Goal: Find contact information: Find contact information

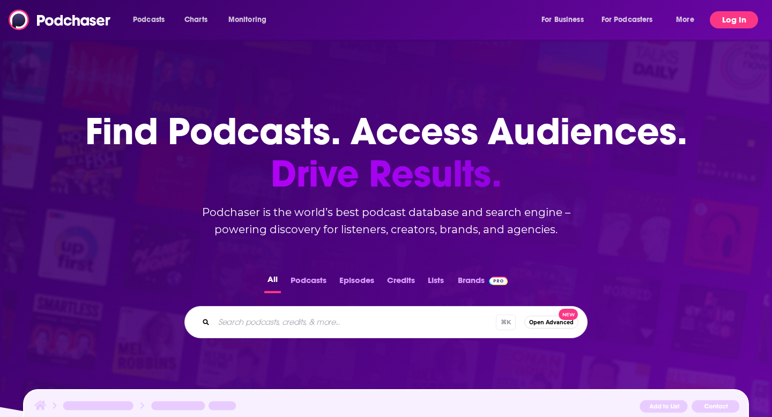
click at [740, 23] on button "Log In" at bounding box center [734, 19] width 48 height 17
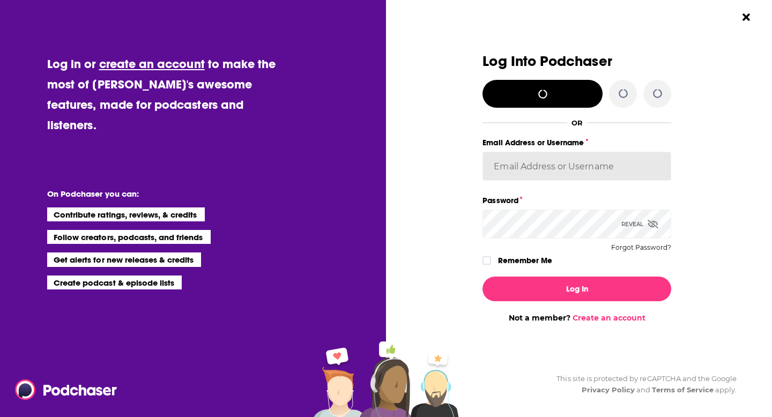
type input "KSKristina"
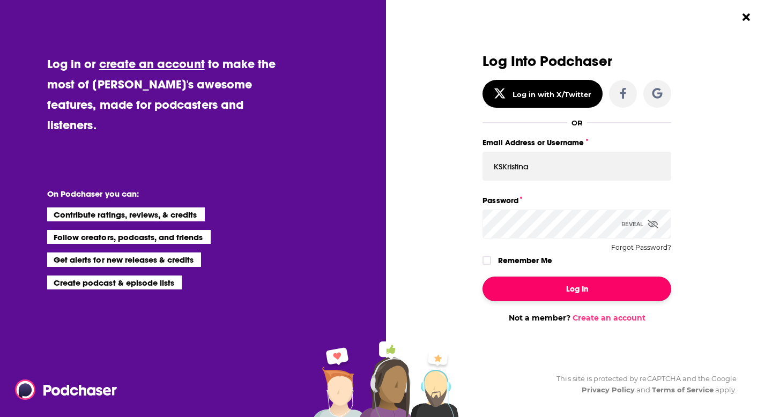
click at [572, 295] on button "Log In" at bounding box center [577, 289] width 189 height 25
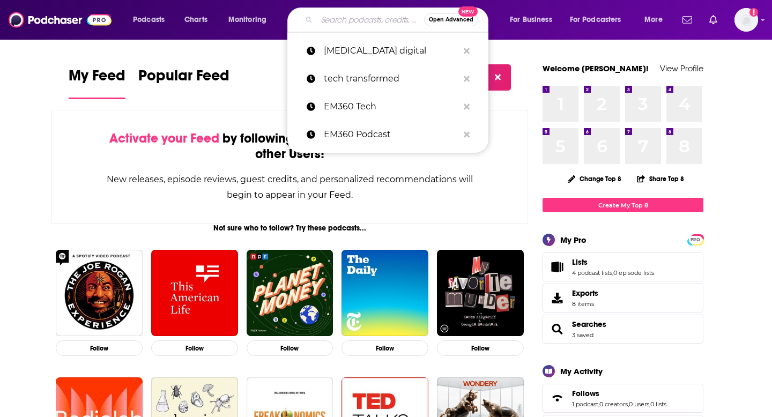
click at [350, 19] on input "Search podcasts, credits, & more..." at bounding box center [370, 19] width 107 height 17
paste input "The AI in Sales Podcast"
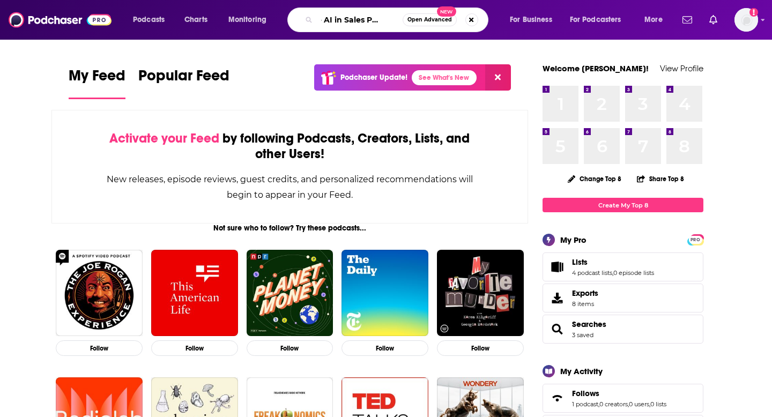
type input "The AI in Sales Podcast"
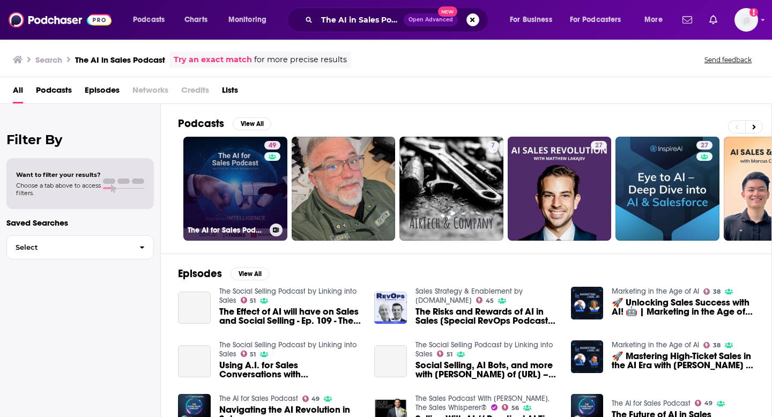
click at [233, 169] on link "49 The AI for Sales Podcast" at bounding box center [235, 189] width 104 height 104
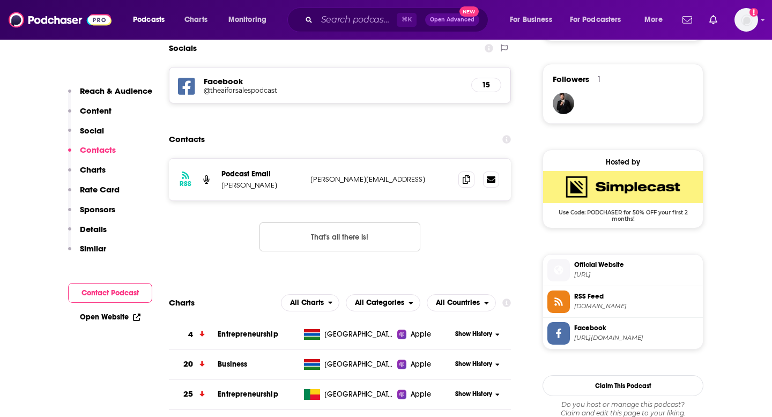
scroll to position [762, 0]
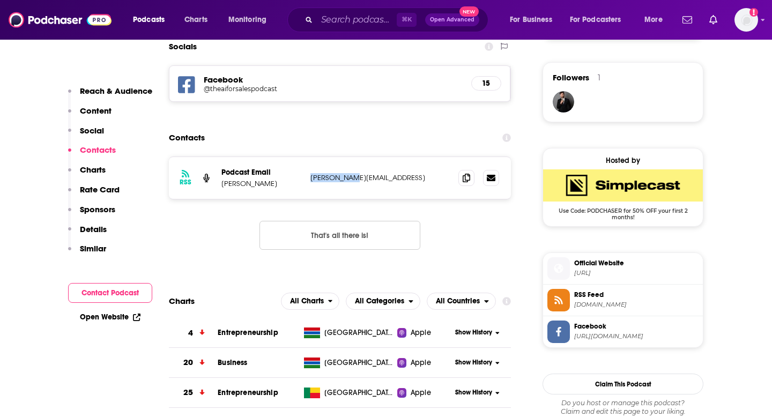
drag, startPoint x: 360, startPoint y: 178, endPoint x: 312, endPoint y: 178, distance: 48.3
click at [312, 178] on p "[PERSON_NAME][EMAIL_ADDRESS]" at bounding box center [380, 177] width 139 height 9
copy p "[PERSON_NAME][EMAIL_ADDRESS]"
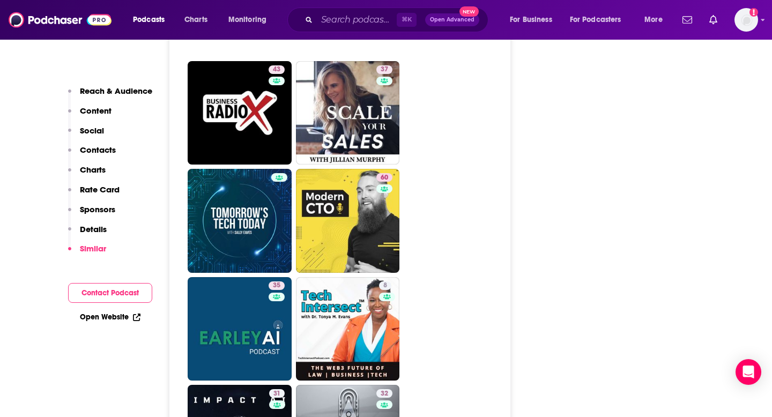
scroll to position [1936, 0]
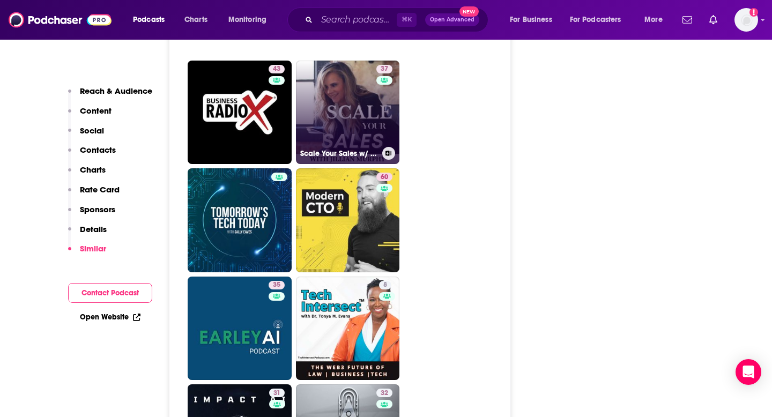
click at [356, 121] on link "37 Scale Your Sales w/ [PERSON_NAME]" at bounding box center [348, 113] width 104 height 104
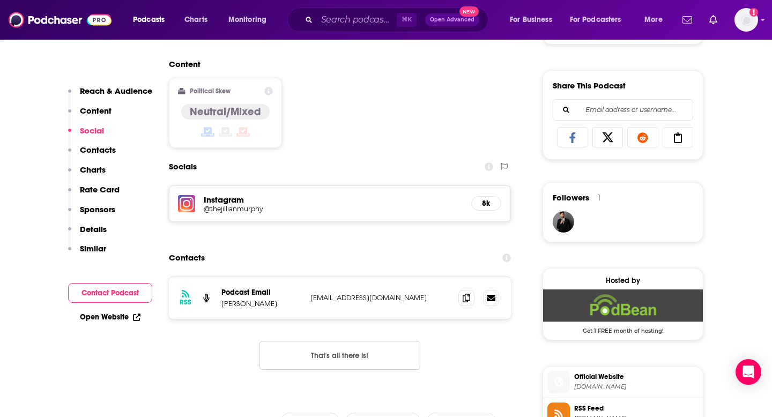
scroll to position [647, 0]
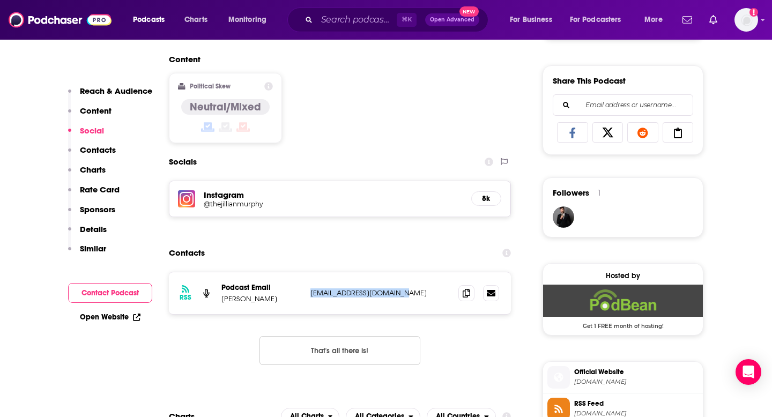
drag, startPoint x: 416, startPoint y: 293, endPoint x: 307, endPoint y: 294, distance: 108.9
click at [307, 294] on div "RSS Podcast Email [PERSON_NAME] [EMAIL_ADDRESS][DOMAIN_NAME] [EMAIL_ADDRESS][DO…" at bounding box center [340, 293] width 342 height 42
copy p "[EMAIL_ADDRESS][DOMAIN_NAME]"
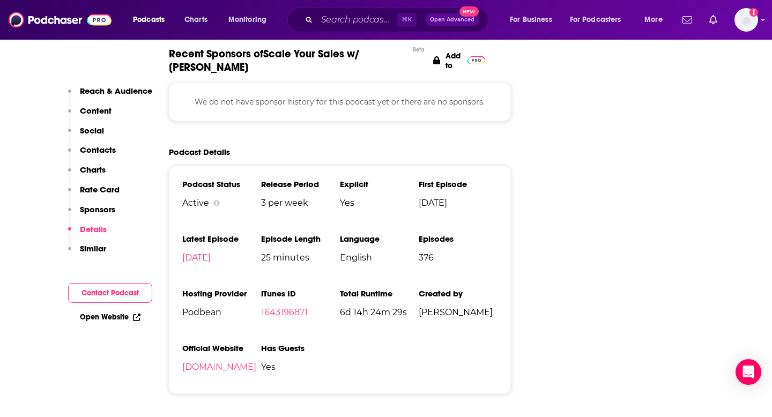
scroll to position [1255, 0]
click at [254, 372] on link "[DOMAIN_NAME]" at bounding box center [219, 367] width 74 height 10
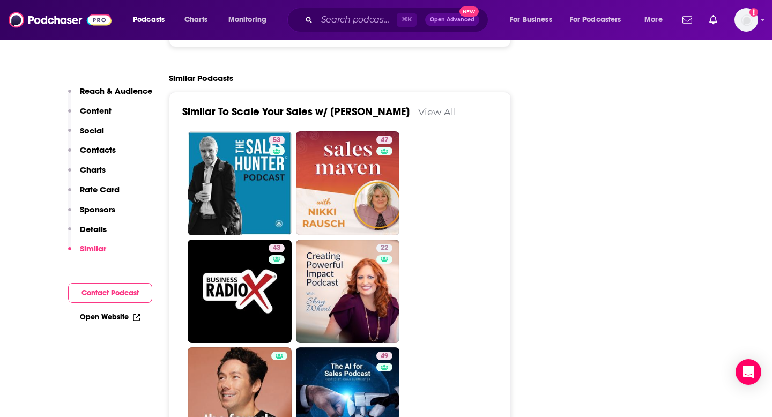
scroll to position [1572, 0]
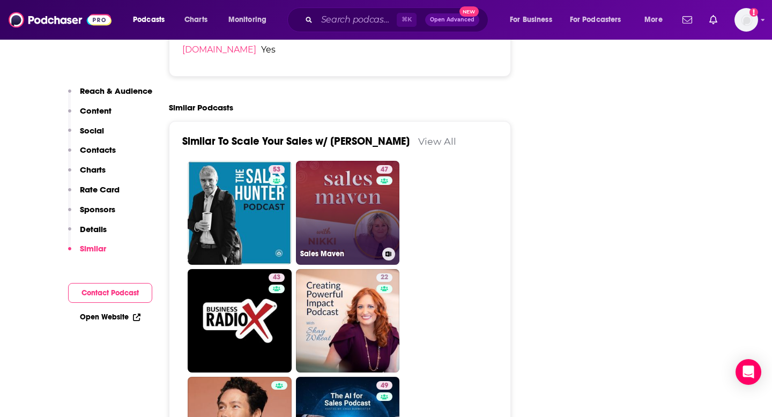
click at [348, 205] on link "47 Sales Maven" at bounding box center [348, 213] width 104 height 104
type input "[URL][DOMAIN_NAME]"
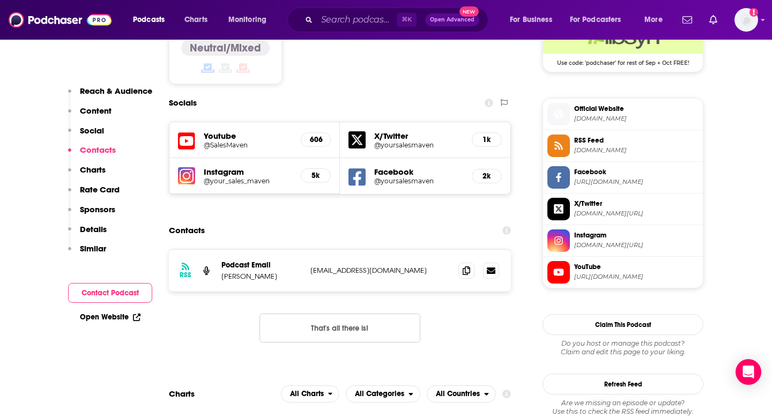
scroll to position [913, 0]
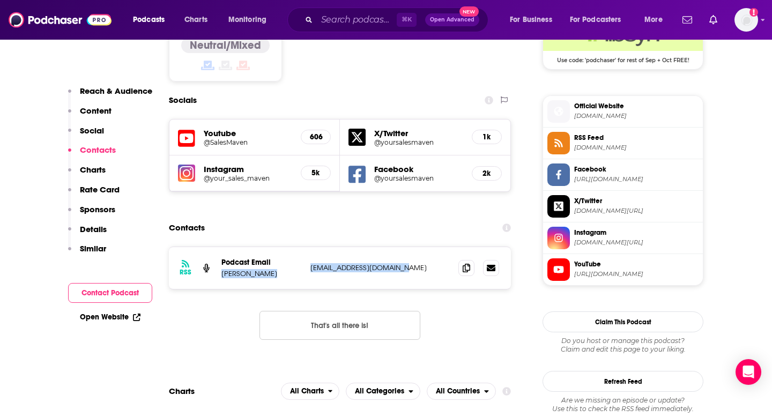
drag, startPoint x: 407, startPoint y: 218, endPoint x: 305, endPoint y: 221, distance: 101.4
click at [305, 247] on div "RSS Podcast Email [PERSON_NAME] [PERSON_NAME][EMAIL_ADDRESS][DOMAIN_NAME] [PERS…" at bounding box center [340, 268] width 342 height 42
copy div "[EMAIL_ADDRESS][DOMAIN_NAME]"
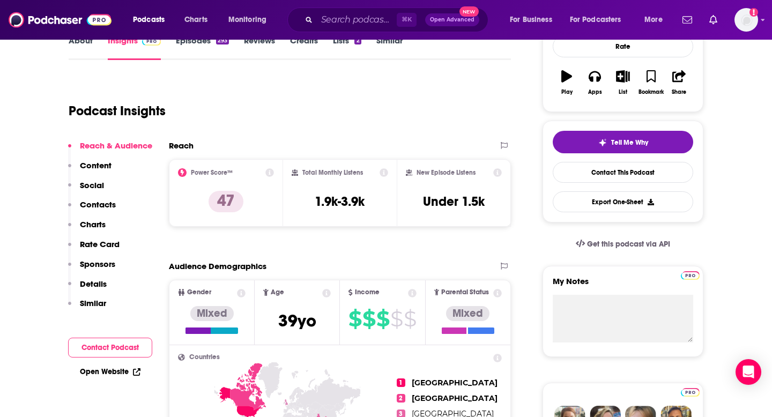
scroll to position [0, 0]
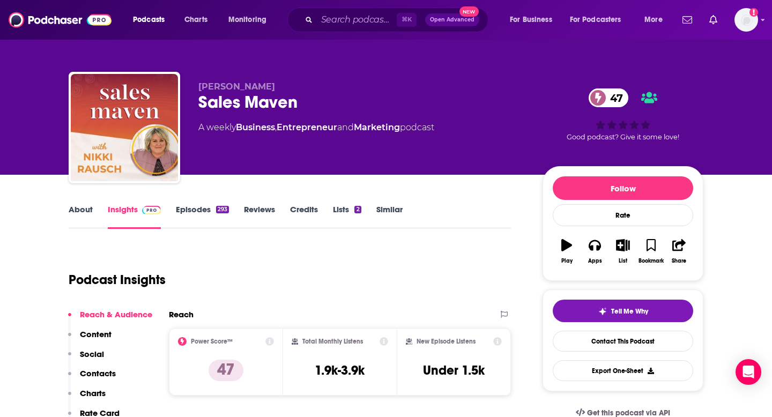
click at [83, 207] on link "About" at bounding box center [81, 216] width 24 height 25
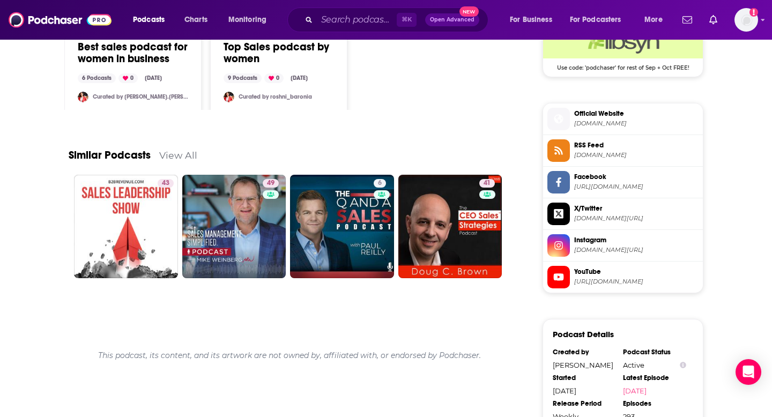
scroll to position [904, 0]
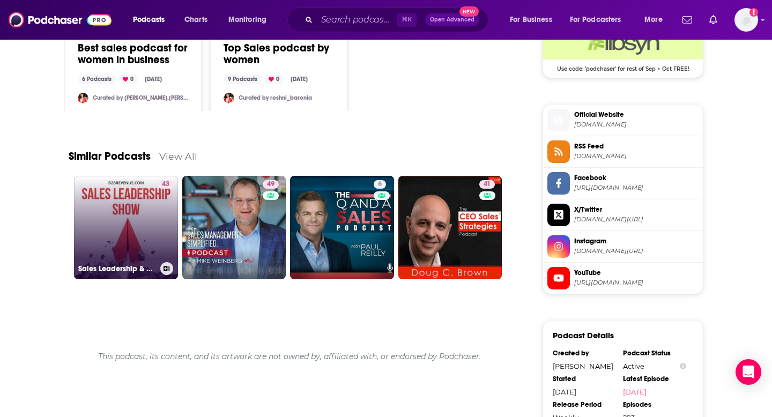
click at [136, 217] on link "43 Sales Leadership & Management Show - For B2B Sales Leaders" at bounding box center [126, 228] width 104 height 104
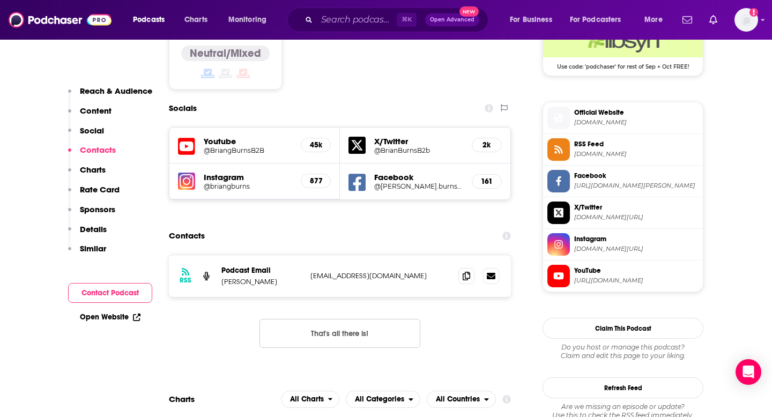
scroll to position [905, 0]
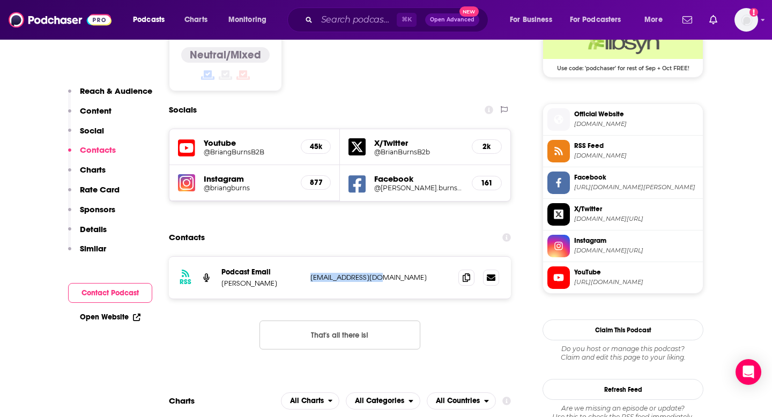
drag, startPoint x: 394, startPoint y: 211, endPoint x: 307, endPoint y: 212, distance: 86.4
click at [307, 257] on div "RSS Podcast Email [PERSON_NAME] [EMAIL_ADDRESS][DOMAIN_NAME] [PERSON_NAME][EMAI…" at bounding box center [340, 278] width 342 height 42
copy p "[EMAIL_ADDRESS][DOMAIN_NAME]"
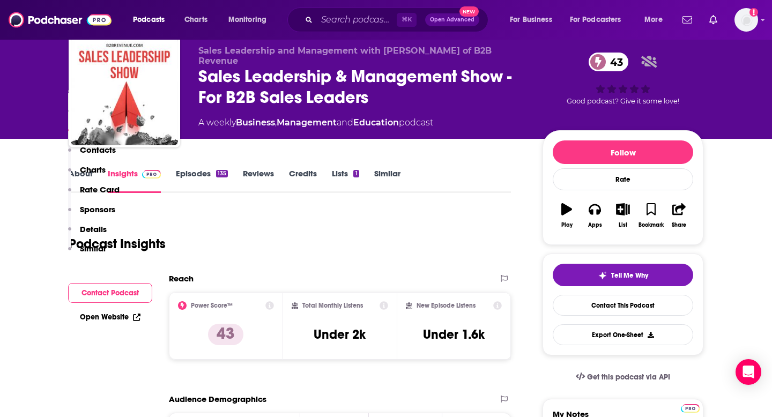
scroll to position [0, 0]
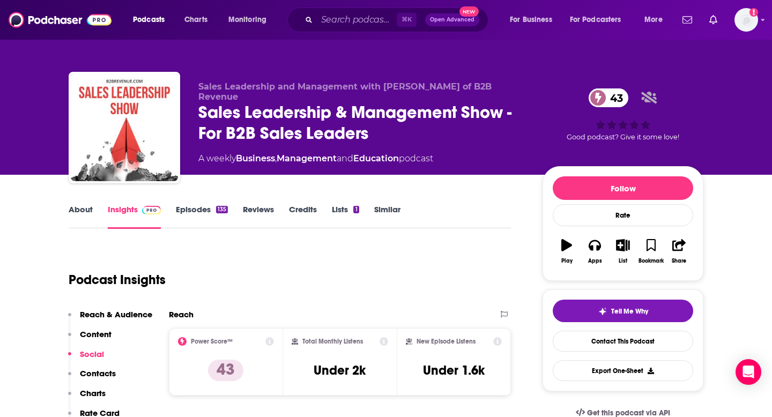
click at [79, 207] on link "About" at bounding box center [81, 216] width 24 height 25
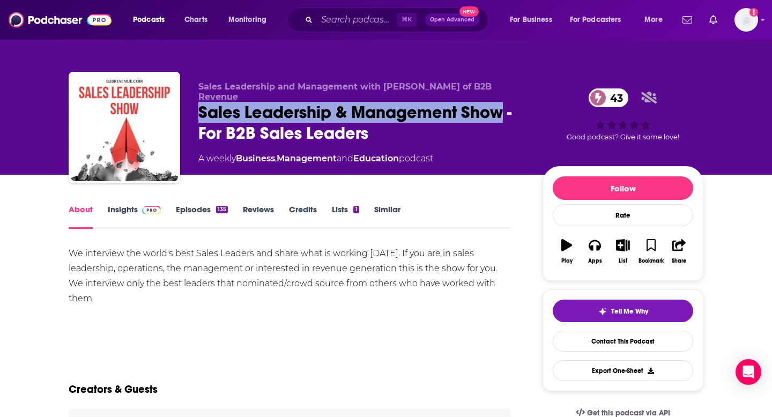
drag, startPoint x: 197, startPoint y: 102, endPoint x: 503, endPoint y: 102, distance: 305.8
click at [503, 102] on div "Sales Leadership and Management with [PERSON_NAME] of B2B Revenue Sales Leaders…" at bounding box center [386, 130] width 635 height 116
copy h1 "Sales Leadership & Management Show"
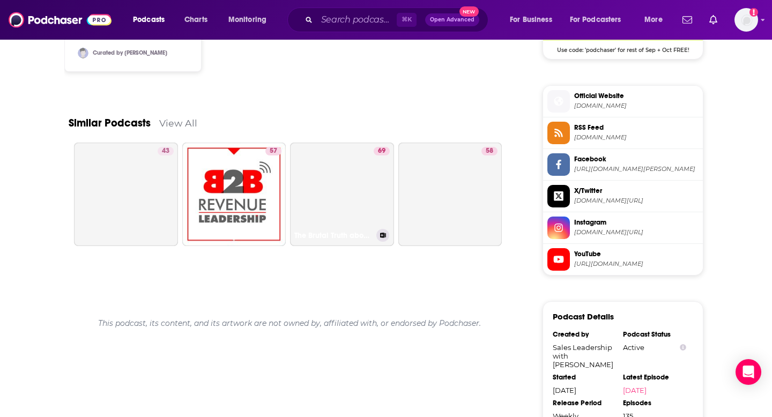
scroll to position [924, 0]
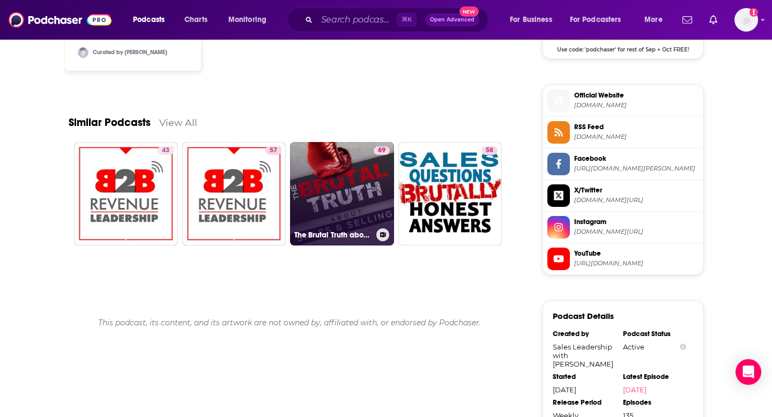
click at [358, 186] on link "69 The Brutal Truth about Sales and Selling - We interview the world's best B2B…" at bounding box center [342, 194] width 104 height 104
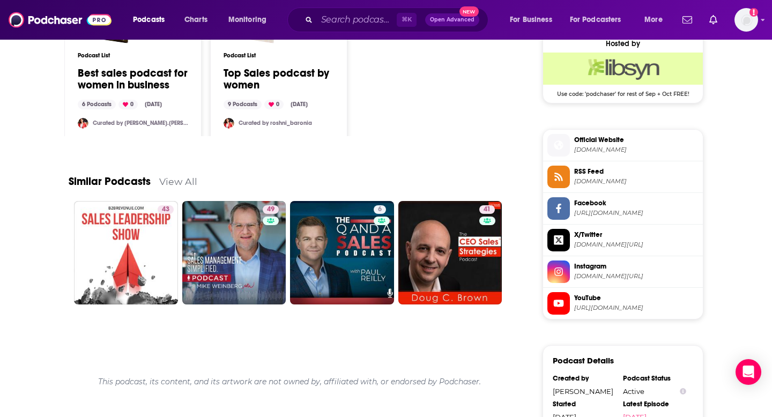
scroll to position [881, 0]
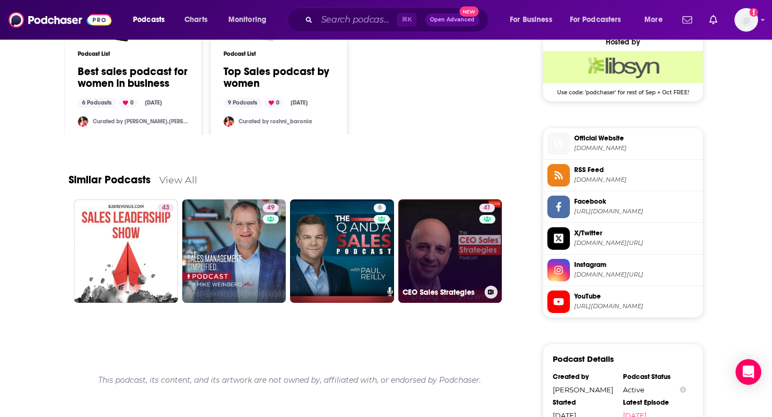
click at [465, 251] on link "41 CEO Sales Strategies" at bounding box center [451, 252] width 104 height 104
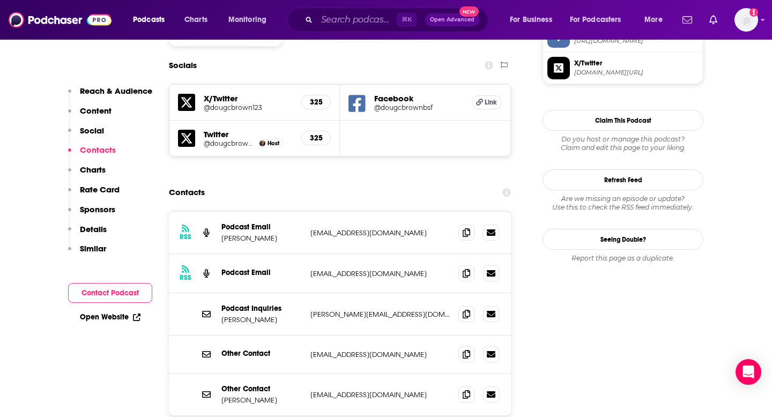
scroll to position [954, 0]
drag, startPoint x: 448, startPoint y: 275, endPoint x: 304, endPoint y: 276, distance: 143.8
click at [304, 293] on div "Podcast Inquiries [PERSON_NAME] [PERSON_NAME][EMAIL_ADDRESS][DOMAIN_NAME] [PERS…" at bounding box center [340, 314] width 342 height 42
copy div "[PERSON_NAME][EMAIL_ADDRESS][DOMAIN_NAME]"
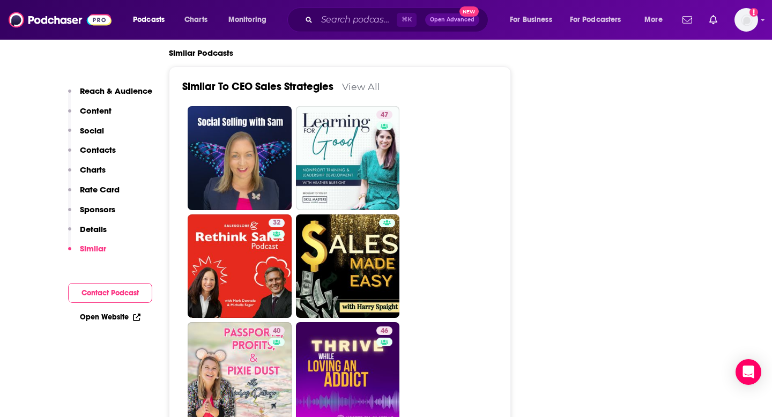
scroll to position [2074, 0]
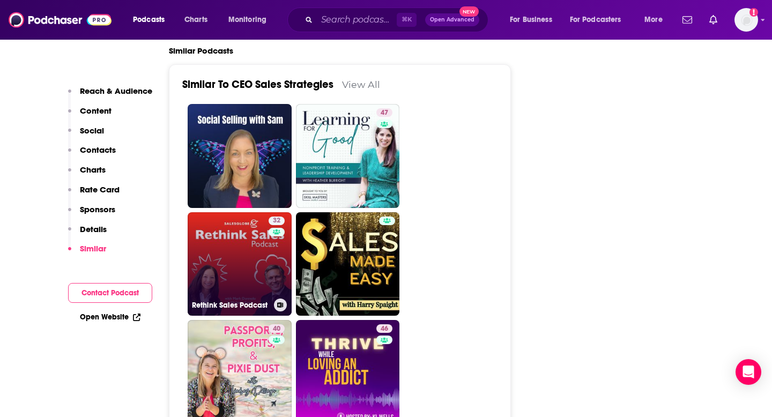
click at [248, 233] on link "32 Rethink Sales Podcast" at bounding box center [240, 264] width 104 height 104
type input "[URL][DOMAIN_NAME]"
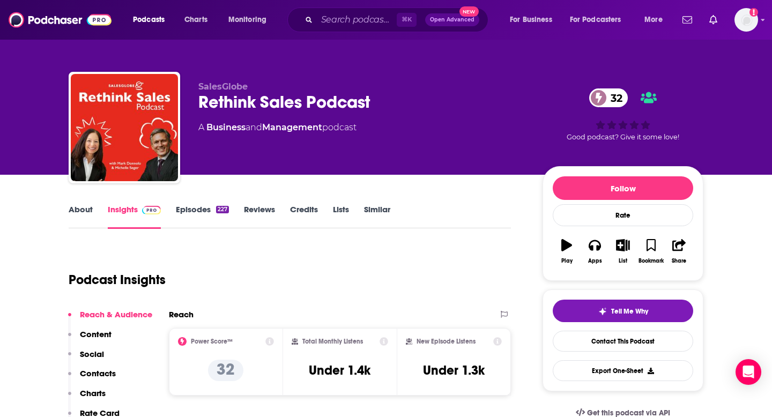
click at [79, 214] on link "About" at bounding box center [81, 216] width 24 height 25
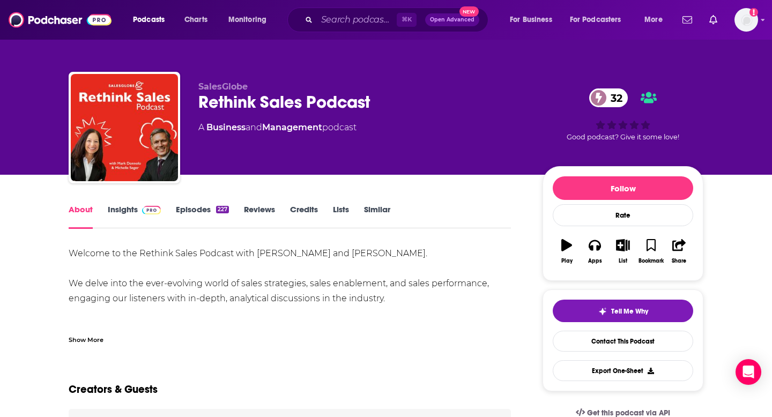
click at [119, 207] on link "Insights" at bounding box center [134, 216] width 53 height 25
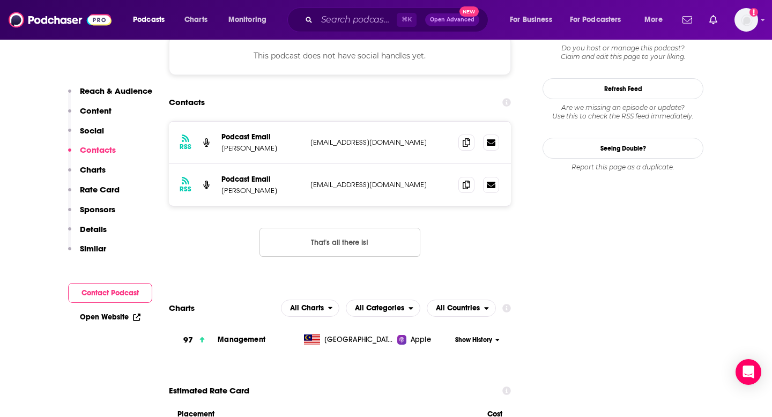
scroll to position [985, 0]
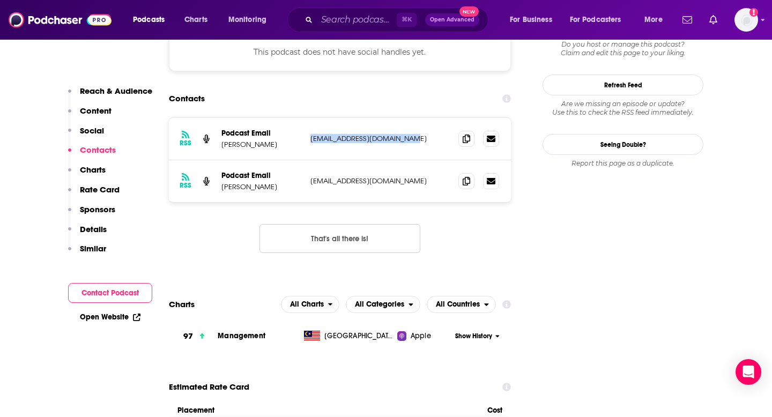
drag, startPoint x: 414, startPoint y: 93, endPoint x: 306, endPoint y: 94, distance: 107.8
click at [306, 118] on div "RSS Podcast Email [PERSON_NAME] [EMAIL_ADDRESS][DOMAIN_NAME] [EMAIL_ADDRESS][DO…" at bounding box center [340, 139] width 342 height 42
copy p "[EMAIL_ADDRESS][DOMAIN_NAME]"
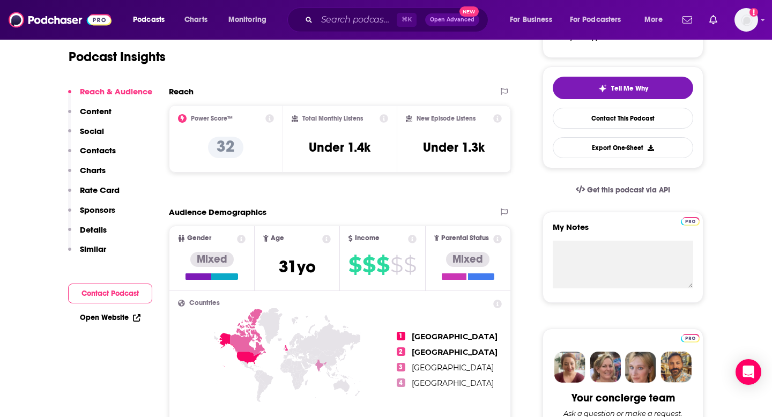
scroll to position [0, 0]
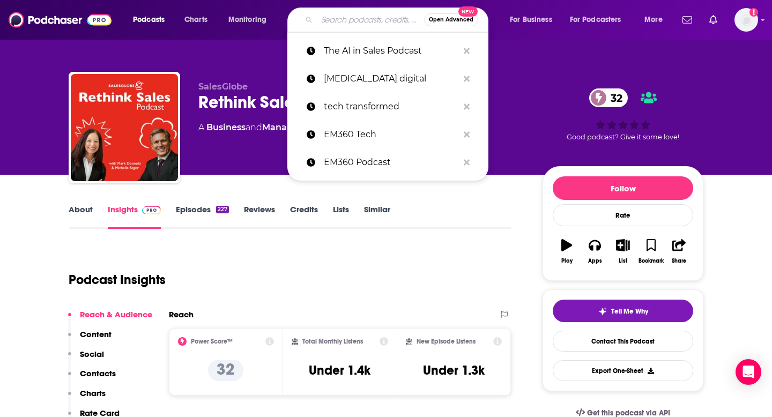
click at [350, 21] on input "Search podcasts, credits, & more..." at bounding box center [370, 19] width 107 height 17
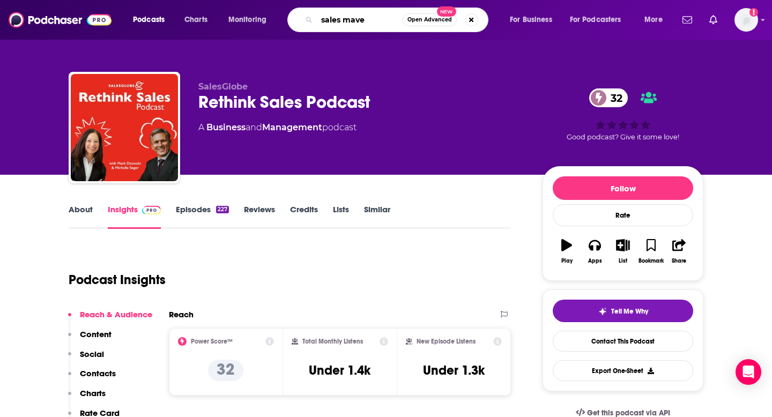
type input "sales maven"
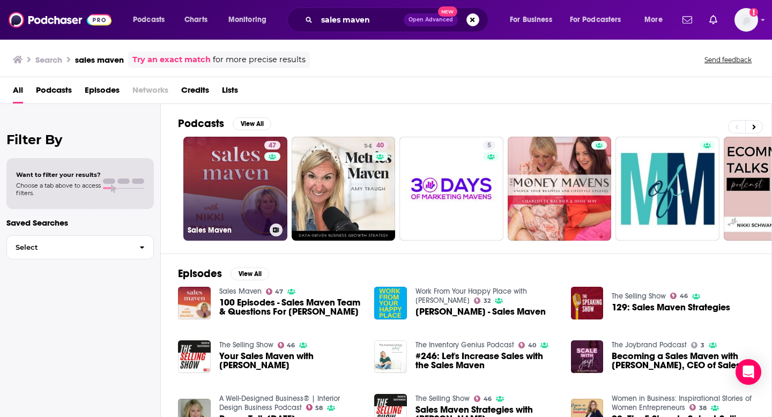
click at [226, 179] on link "47 Sales Maven" at bounding box center [235, 189] width 104 height 104
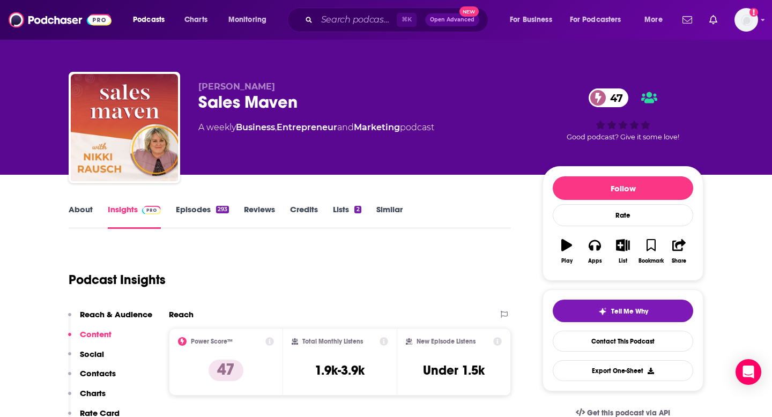
click at [79, 205] on link "About" at bounding box center [81, 216] width 24 height 25
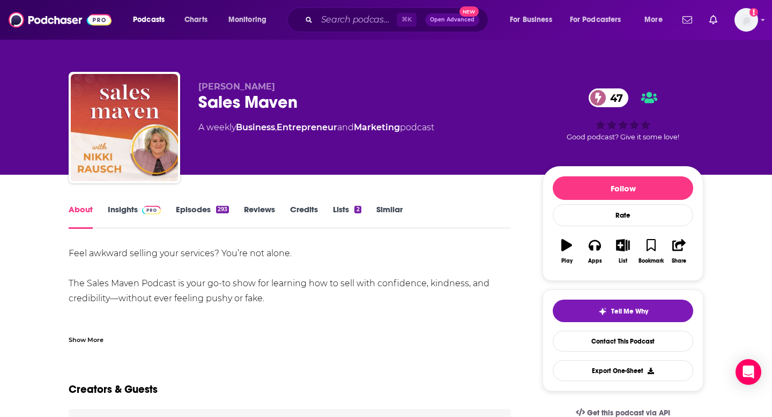
click at [92, 338] on div "Show More" at bounding box center [86, 339] width 35 height 10
